Goal: Task Accomplishment & Management: Use online tool/utility

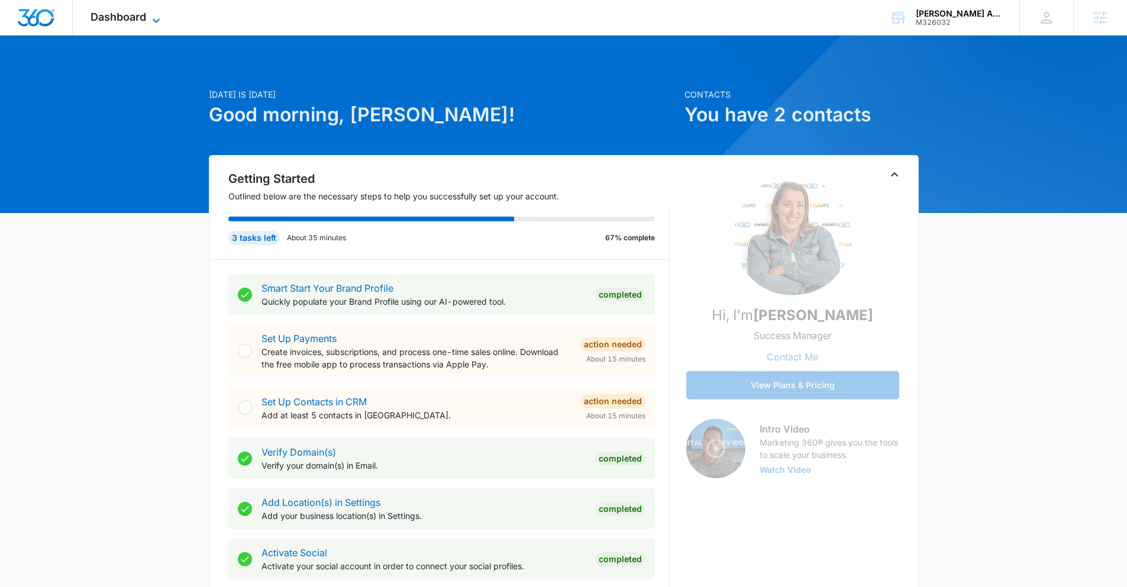
click at [125, 18] on span "Dashboard" at bounding box center [118, 17] width 56 height 12
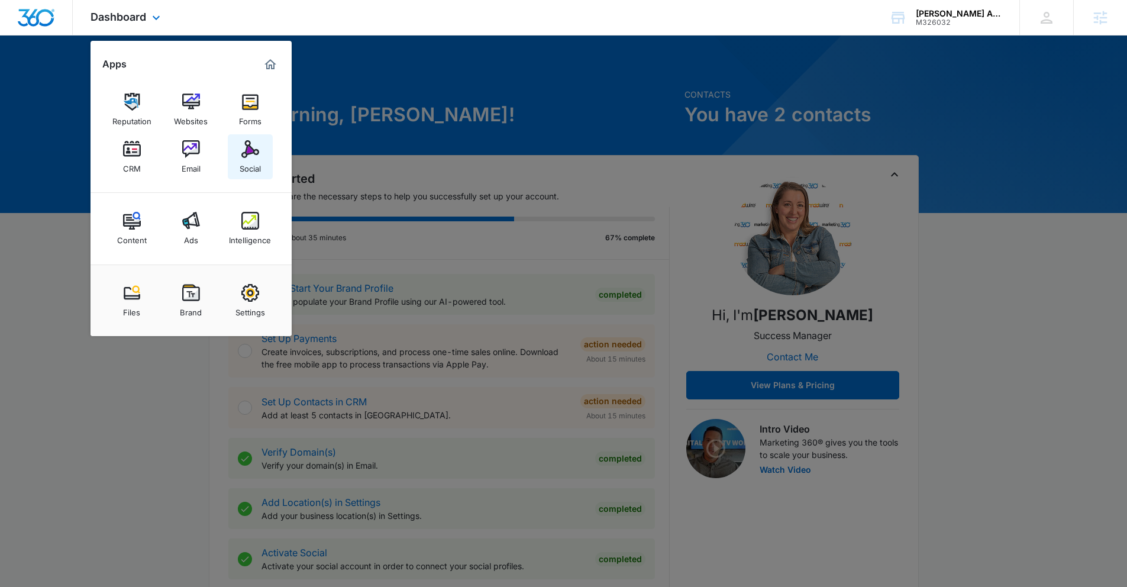
click at [254, 169] on div "Social" at bounding box center [250, 165] width 21 height 15
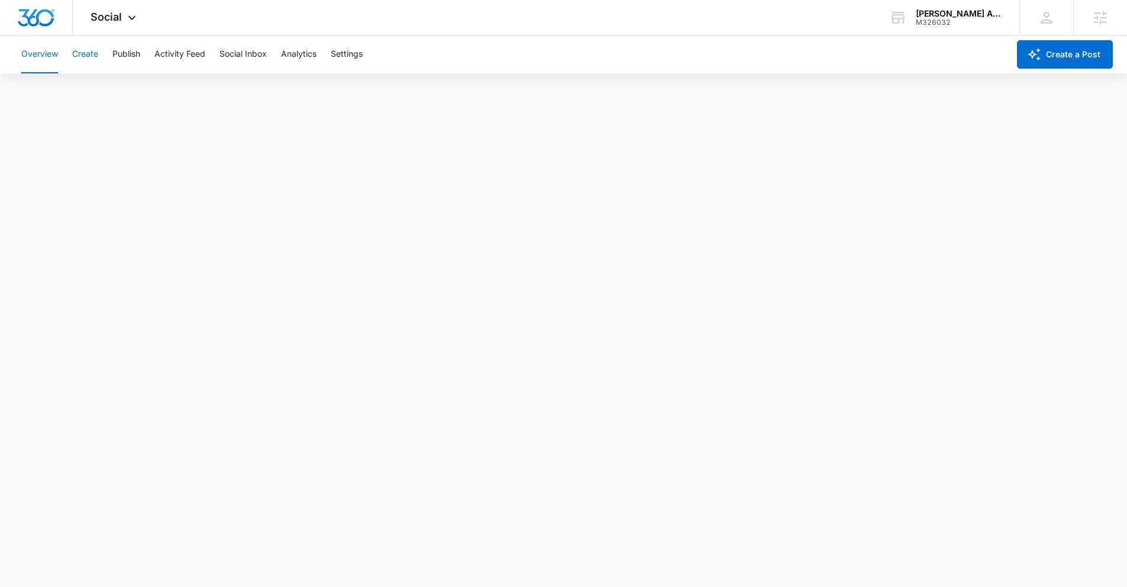
click at [75, 50] on button "Create" at bounding box center [85, 54] width 26 height 38
click at [118, 47] on button "Publish" at bounding box center [126, 54] width 28 height 38
click at [80, 61] on button "Create" at bounding box center [85, 54] width 26 height 38
click at [113, 92] on button "Approvals" at bounding box center [116, 90] width 40 height 33
